Goal: Information Seeking & Learning: Learn about a topic

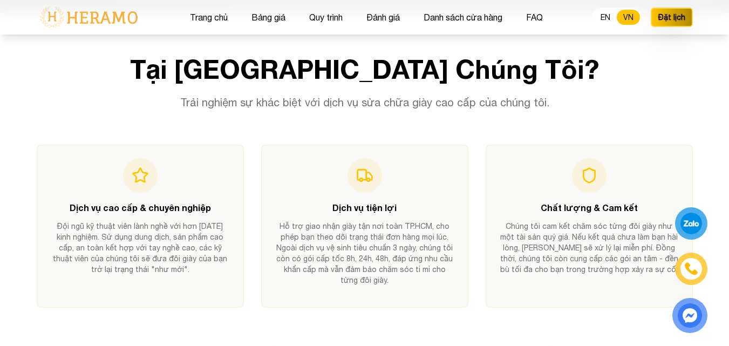
scroll to position [377, 0]
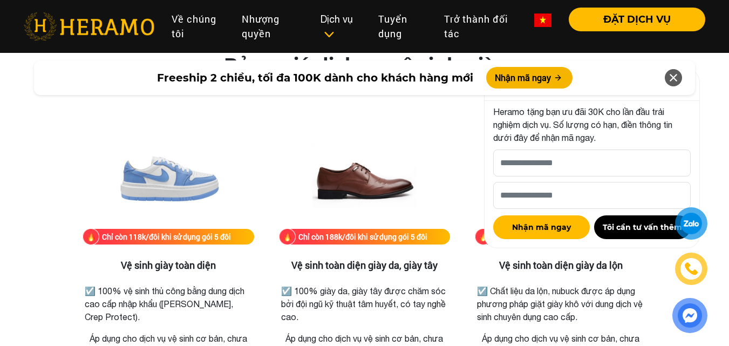
scroll to position [1616, 0]
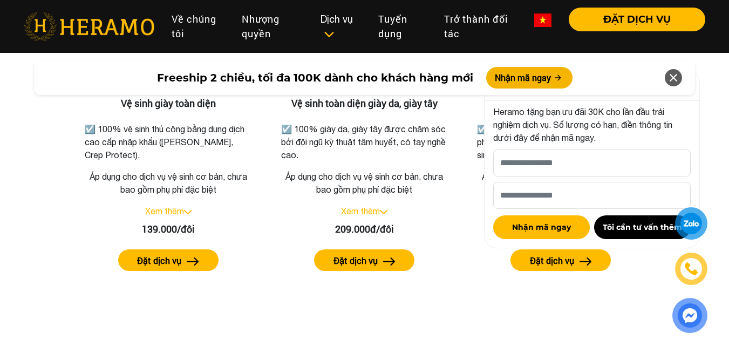
click at [672, 81] on icon at bounding box center [673, 77] width 13 height 19
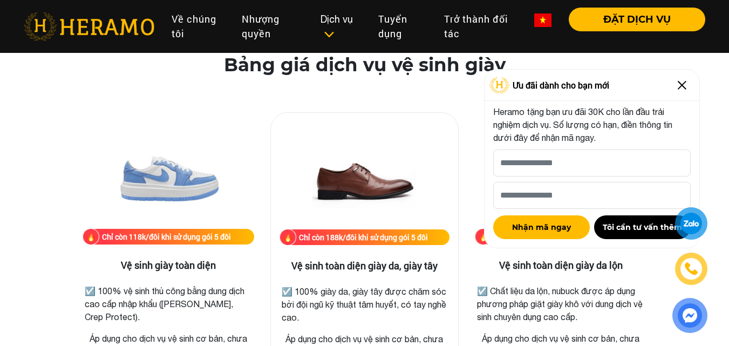
scroll to position [1292, 0]
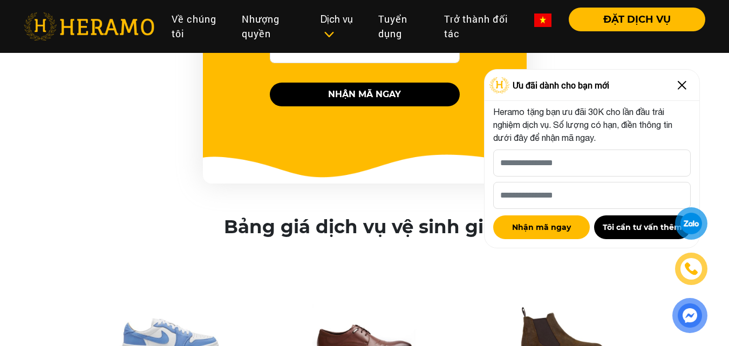
click at [682, 87] on img at bounding box center [681, 85] width 17 height 17
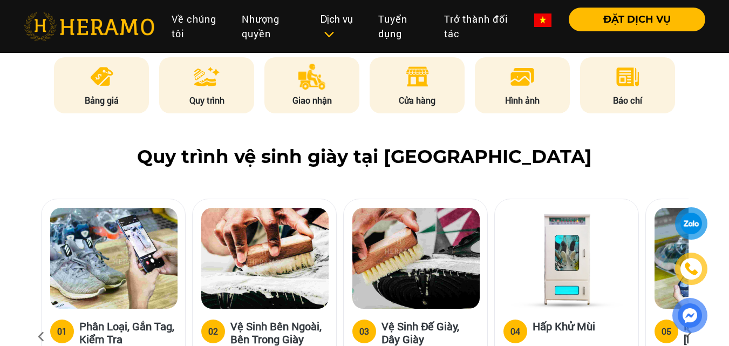
scroll to position [429, 0]
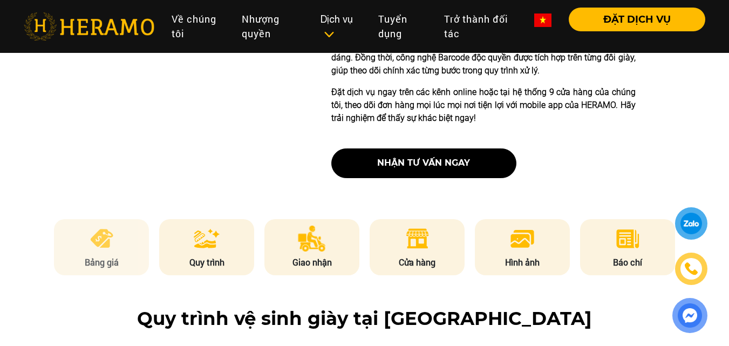
click at [105, 241] on img at bounding box center [101, 238] width 26 height 26
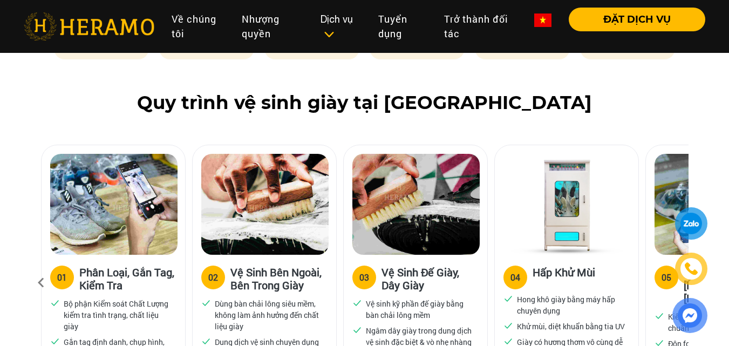
scroll to position [483, 0]
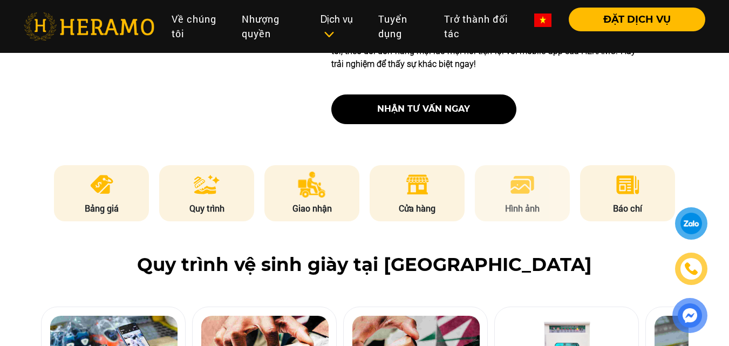
click at [546, 185] on li "Hình ảnh" at bounding box center [522, 193] width 95 height 56
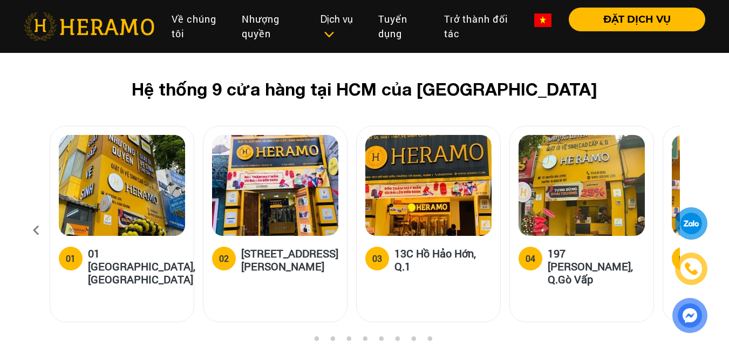
scroll to position [4275, 0]
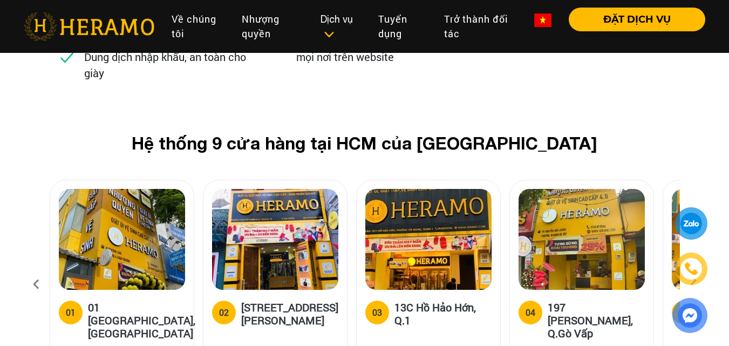
click at [694, 280] on icon at bounding box center [692, 283] width 19 height 7
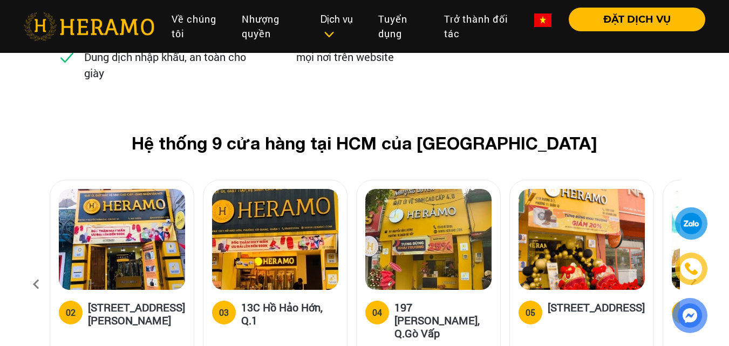
click at [694, 280] on icon at bounding box center [692, 283] width 19 height 7
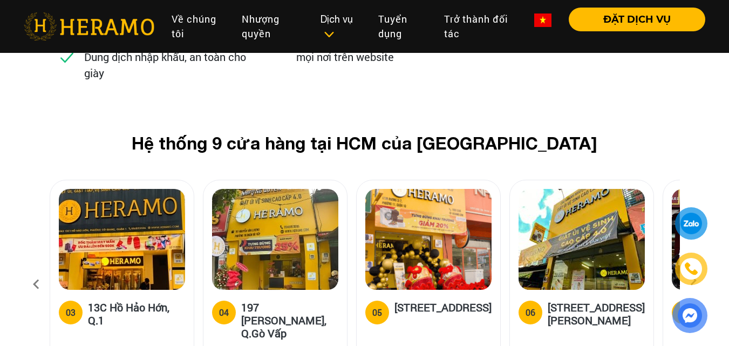
click at [694, 280] on icon at bounding box center [692, 283] width 19 height 7
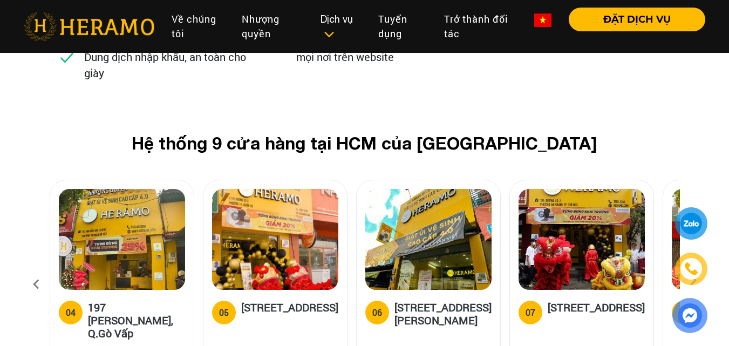
click at [694, 280] on icon at bounding box center [692, 283] width 19 height 7
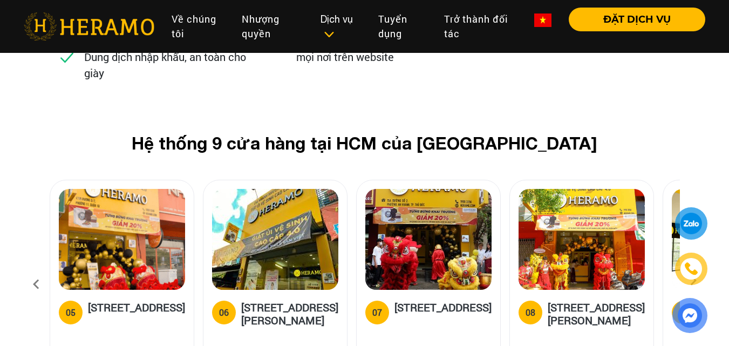
click at [694, 280] on icon at bounding box center [692, 283] width 19 height 7
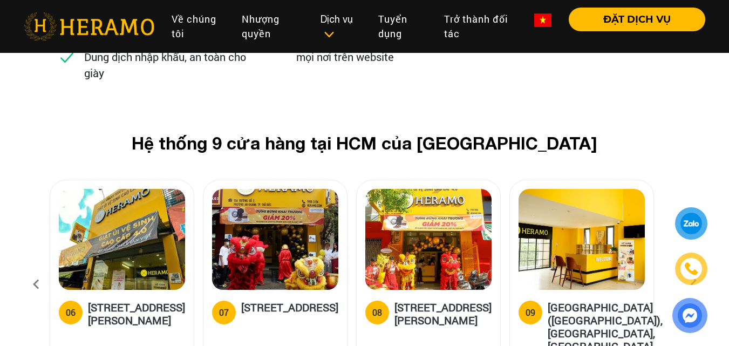
click at [694, 280] on icon at bounding box center [692, 283] width 19 height 7
